Goal: Task Accomplishment & Management: Use online tool/utility

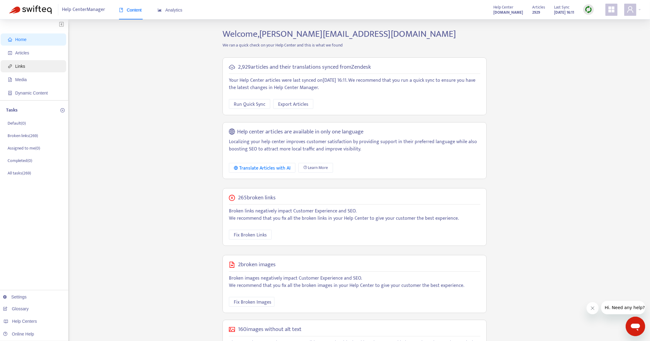
click at [16, 62] on span "Links" at bounding box center [34, 66] width 53 height 12
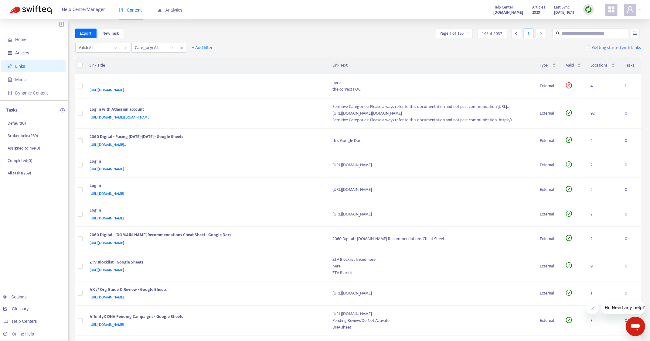
click at [532, 8] on img at bounding box center [589, 10] width 8 height 8
click at [532, 32] on link "Full Sync" at bounding box center [599, 31] width 22 height 7
